Goal: Task Accomplishment & Management: Manage account settings

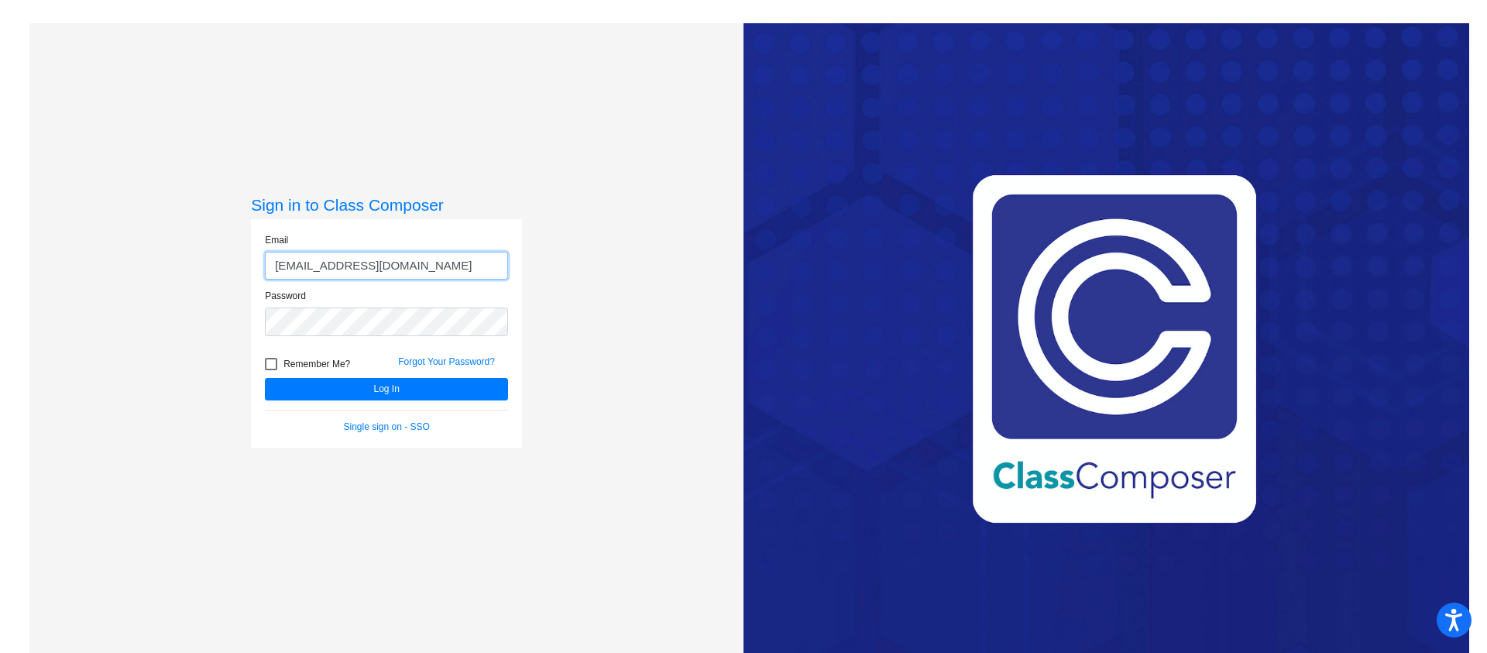
click at [348, 263] on input "[EMAIL_ADDRESS][DOMAIN_NAME]" at bounding box center [386, 266] width 243 height 29
click at [265, 378] on button "Log In" at bounding box center [386, 389] width 243 height 22
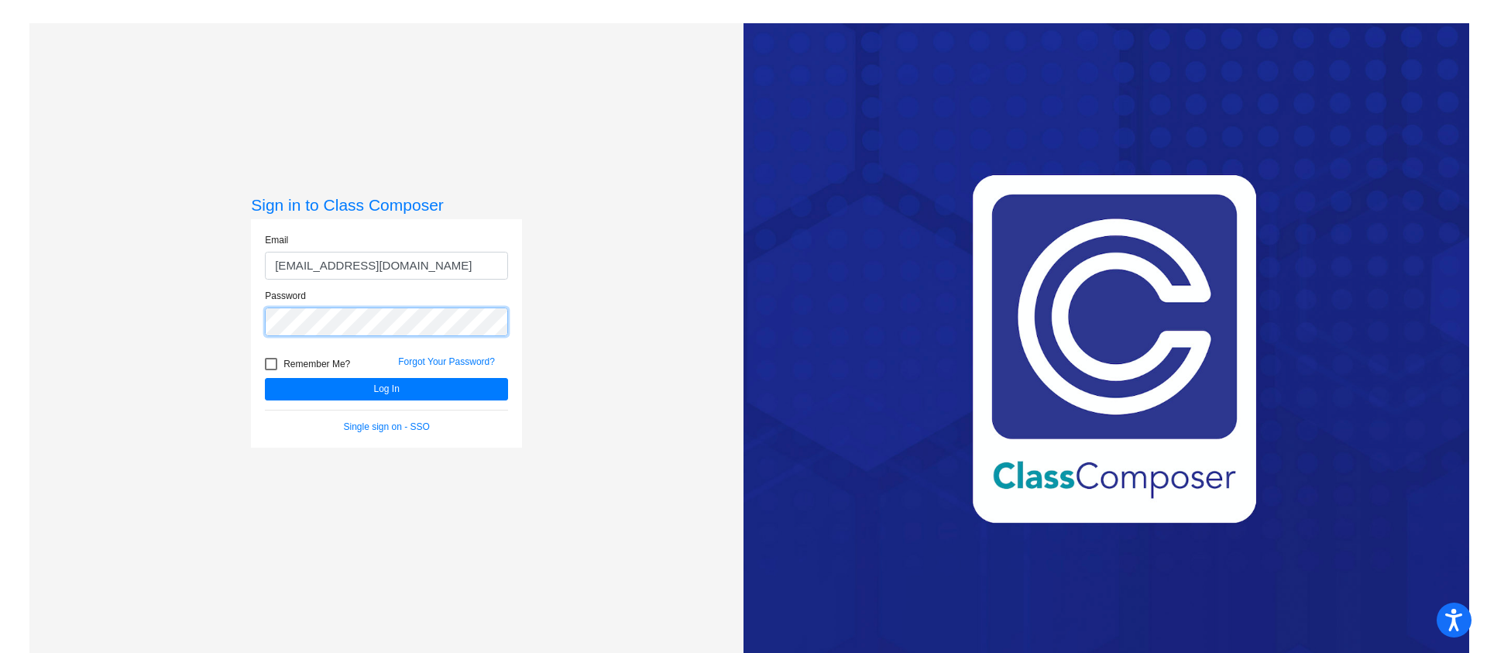
click at [265, 378] on button "Log In" at bounding box center [386, 389] width 243 height 22
click at [303, 268] on input "[EMAIL_ADDRESS][DOMAIN_NAME]" at bounding box center [386, 266] width 243 height 29
type input "[EMAIL_ADDRESS][DOMAIN_NAME]"
click at [265, 378] on button "Log In" at bounding box center [386, 389] width 243 height 22
